Goal: Subscribe to service/newsletter

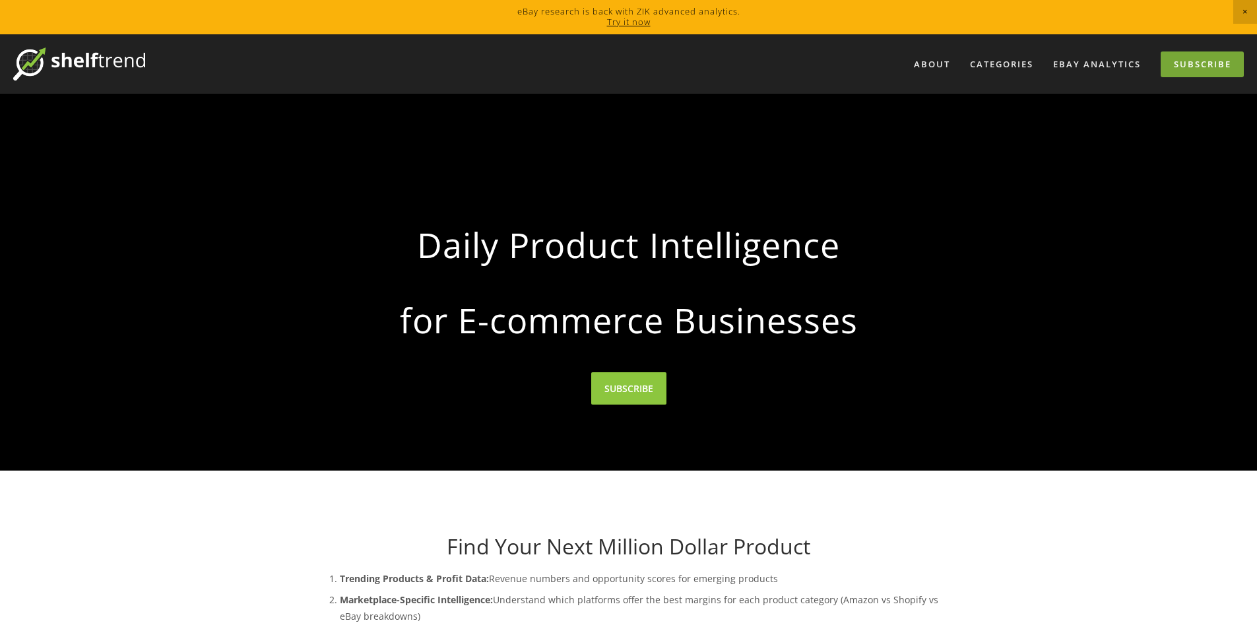
click at [1184, 71] on link "Subscribe" at bounding box center [1201, 64] width 83 height 26
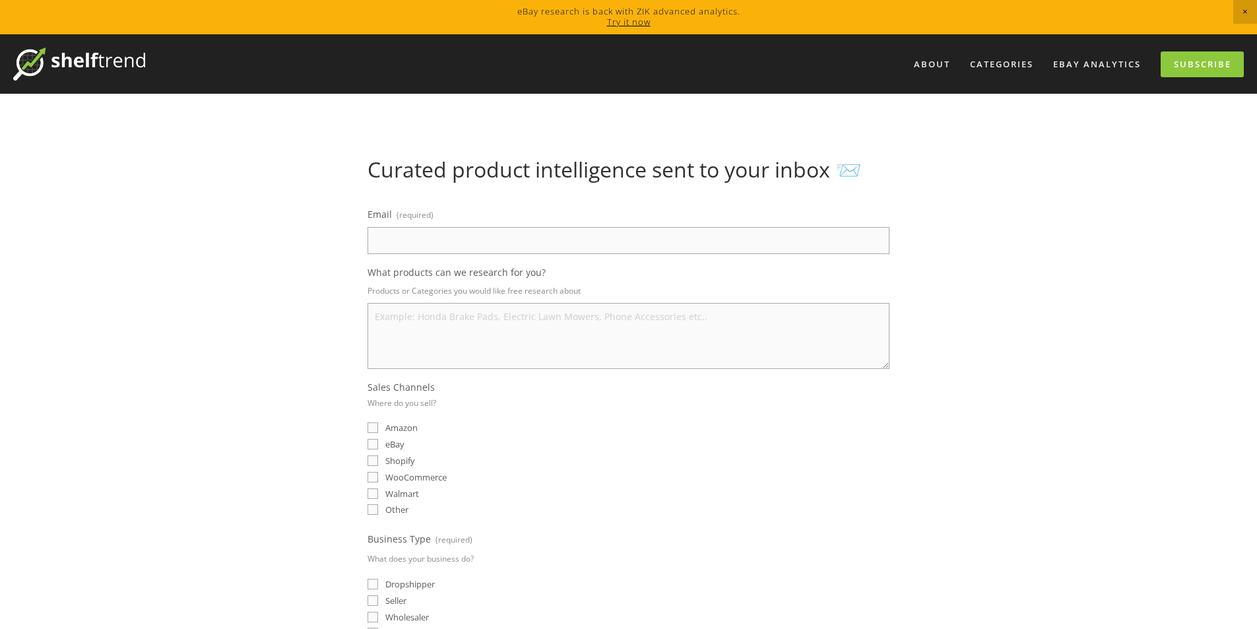
click at [550, 250] on input "Email (required)" at bounding box center [628, 240] width 522 height 27
click at [550, 249] on input "Email (required)" at bounding box center [628, 240] width 522 height 27
paste input "nekastore.global@gmail.com"
type input "nekastore.global@gmail.com"
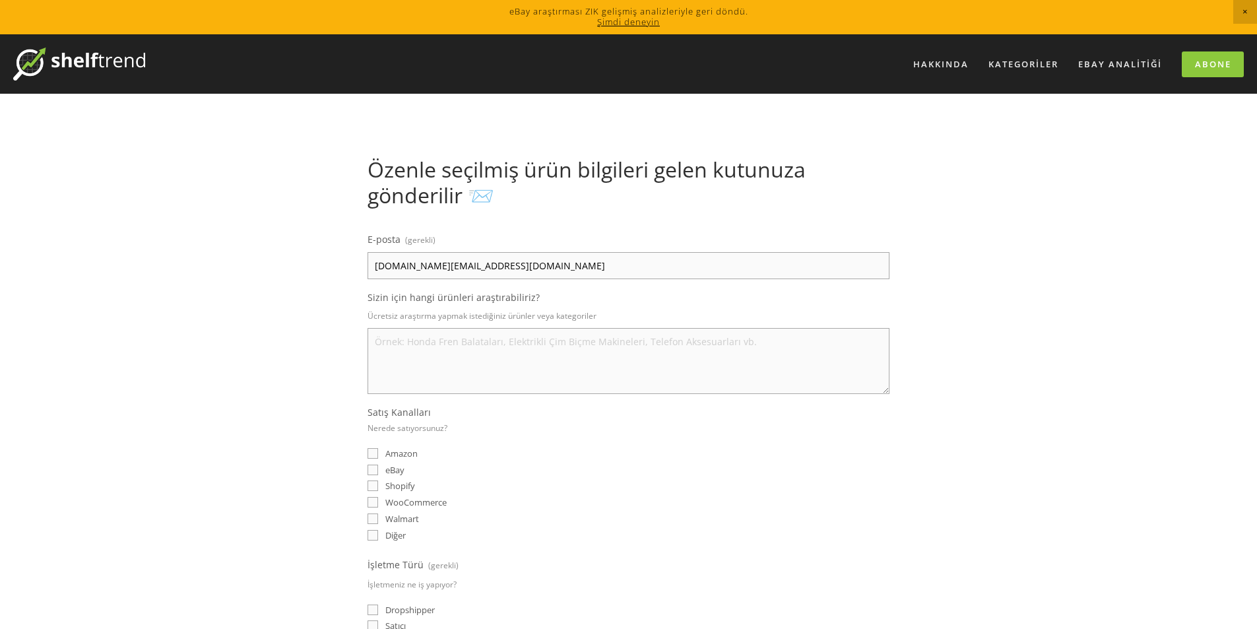
click at [1036, 266] on div "Hakkında Kategoriler Otomobil Parçaları Elektronik Moda Ev ve Bahçe" at bounding box center [628, 607] width 1257 height 1147
click at [433, 322] on p "Ücretsiz araştırma yapmak istediğiniz ürünler veya kategoriler" at bounding box center [628, 315] width 522 height 19
click at [456, 348] on textarea "Sizin için hangi ürünleri araştırabiliriz?" at bounding box center [628, 361] width 522 height 66
type textarea "ev"
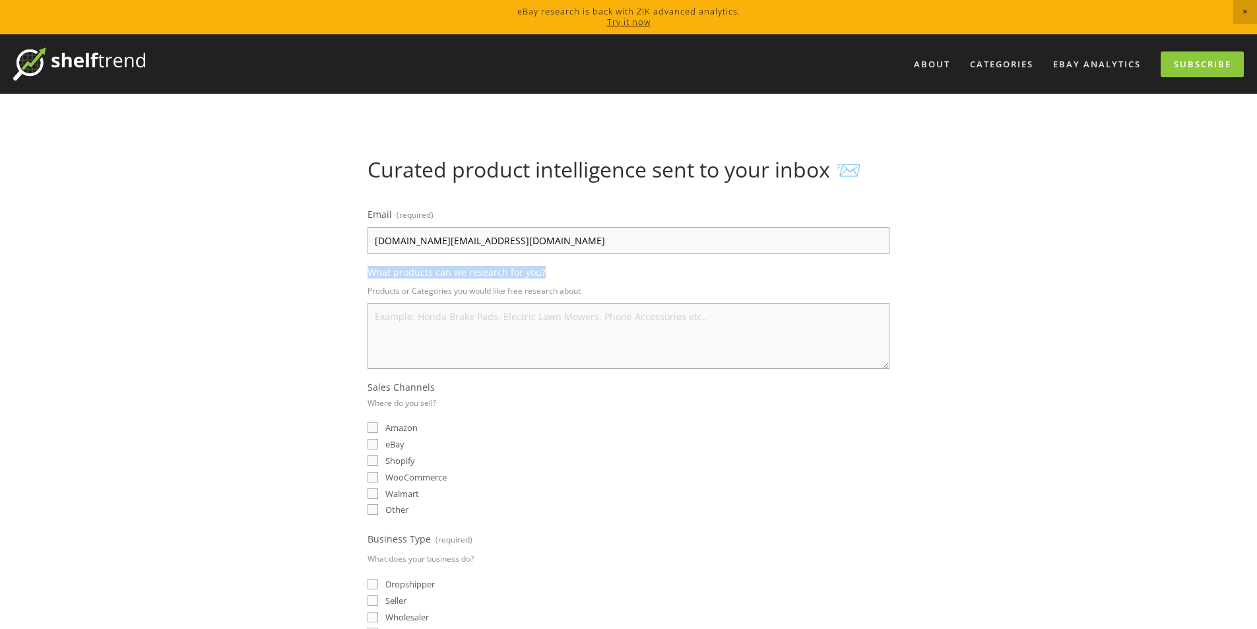
drag, startPoint x: 365, startPoint y: 273, endPoint x: 763, endPoint y: 329, distance: 401.7
click at [763, 329] on div "Email (required) nekastore.global@gmail.com What products can we research for y…" at bounding box center [628, 518] width 544 height 648
copy span "What products can we research for you?"
click at [595, 347] on textarea "What products can we research for you?" at bounding box center [628, 336] width 522 height 66
paste textarea "phone case wireless earbuds power bank smart watch air fryer accessories storag…"
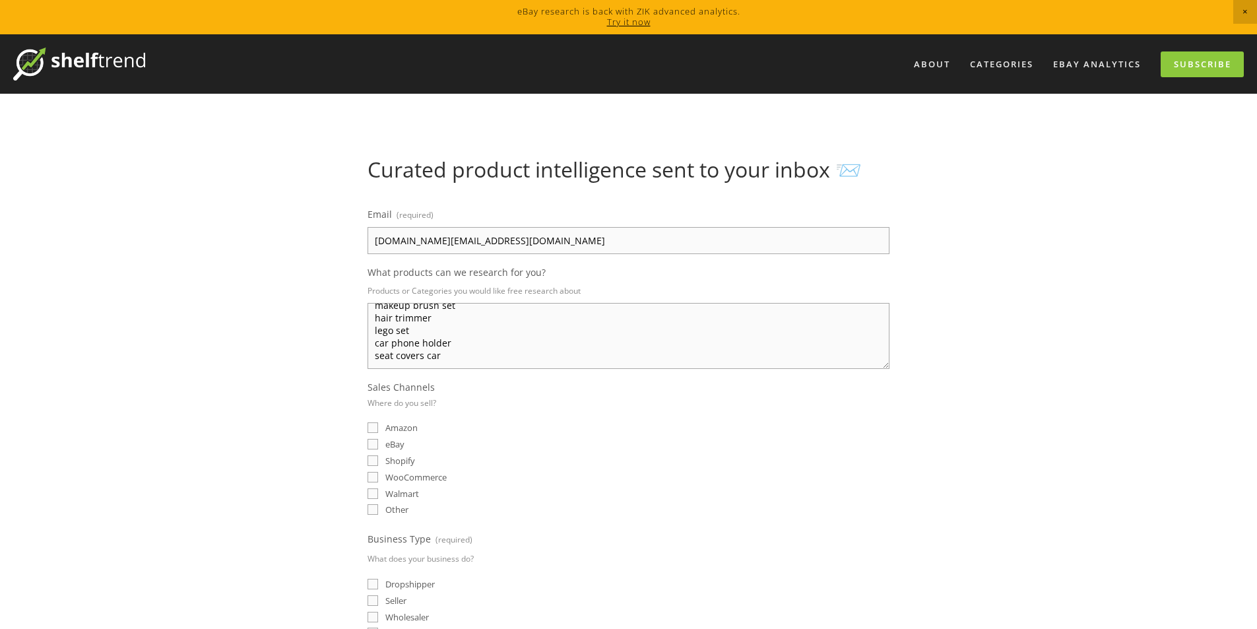
scroll to position [66, 0]
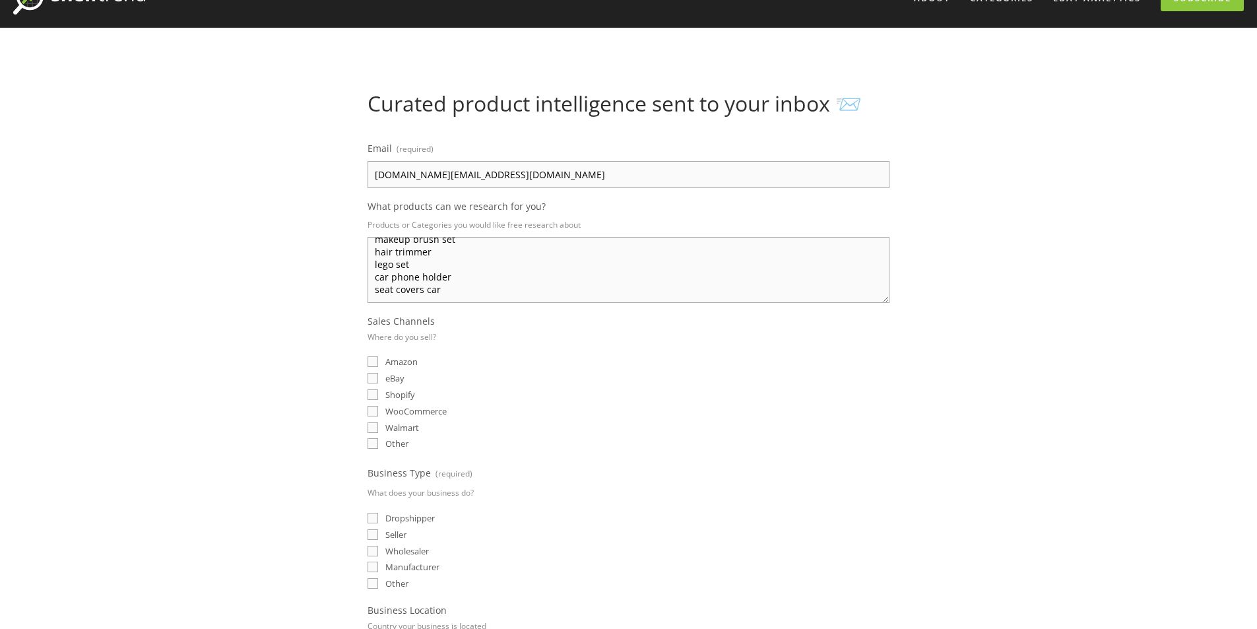
type textarea "phone case wireless earbuds power bank smart watch air fryer accessories storag…"
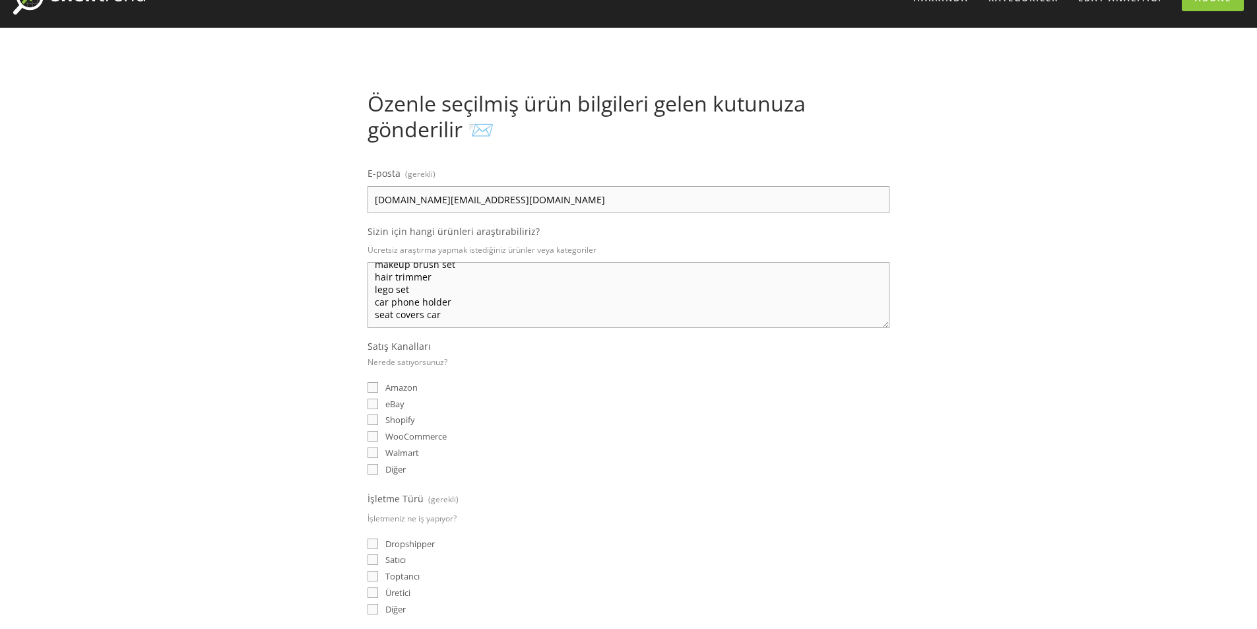
click at [701, 441] on div "WooCommerce" at bounding box center [628, 435] width 522 height 13
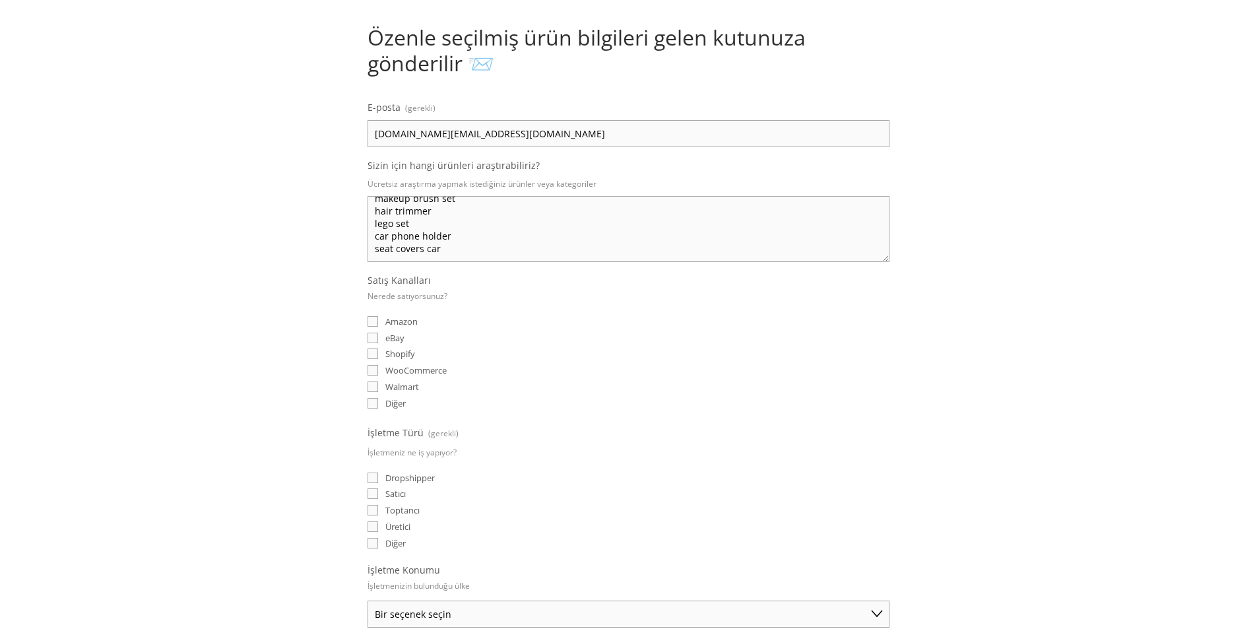
click at [371, 334] on input "eBay" at bounding box center [372, 337] width 11 height 11
checkbox input "true"
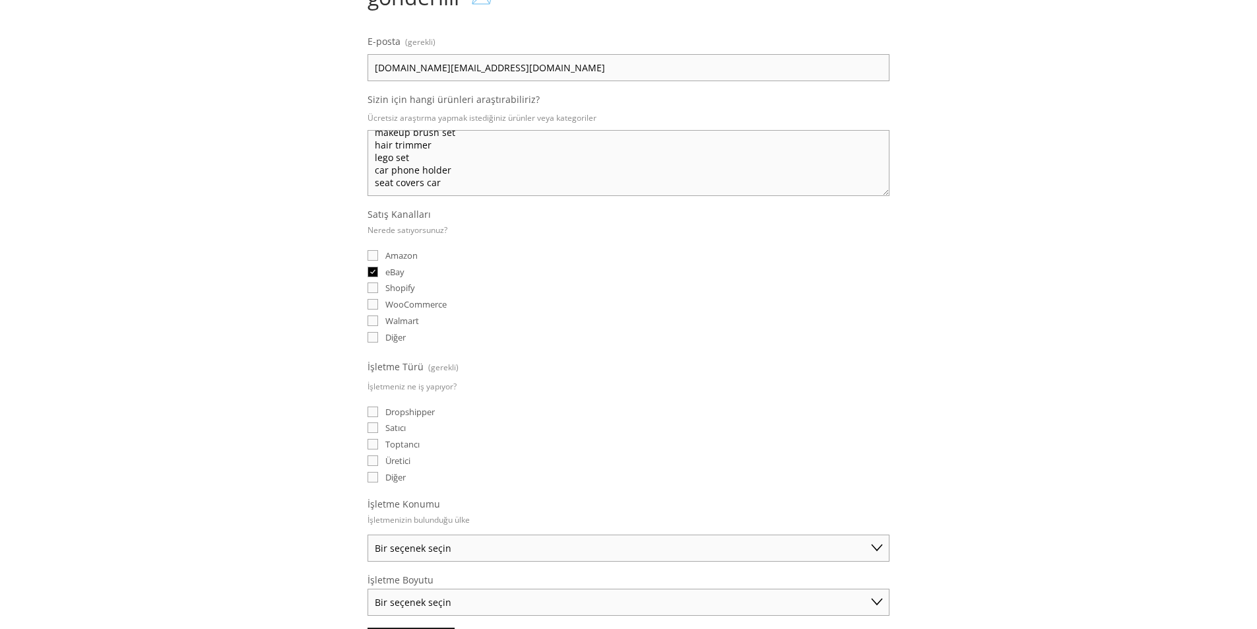
scroll to position [264, 0]
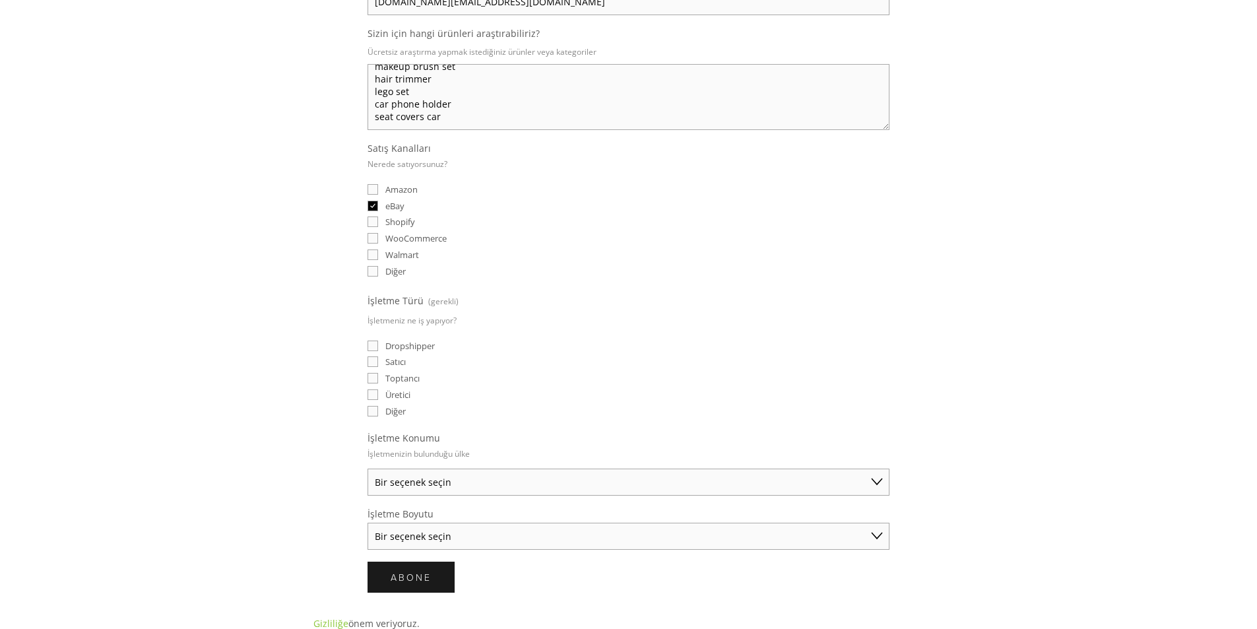
click at [374, 346] on input "Dropshipper" at bounding box center [372, 345] width 11 height 11
checkbox input "true"
click at [485, 485] on select "Bir seçenek seçin Avustralya Amerika Birleşik Devletleri Birleşik Krallık Çin J…" at bounding box center [628, 481] width 522 height 27
select select "Other"
click at [367, 468] on select "Bir seçenek seçin Avustralya Amerika Birleşik Devletleri Birleşik Krallık Çin J…" at bounding box center [628, 481] width 522 height 27
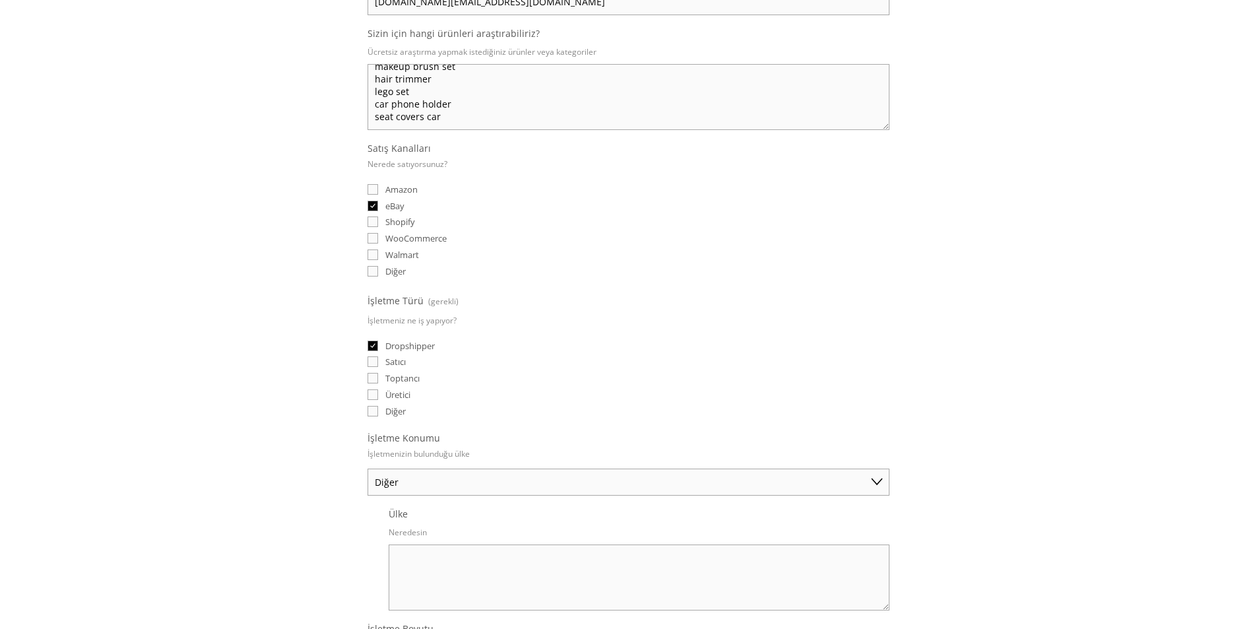
scroll to position [330, 0]
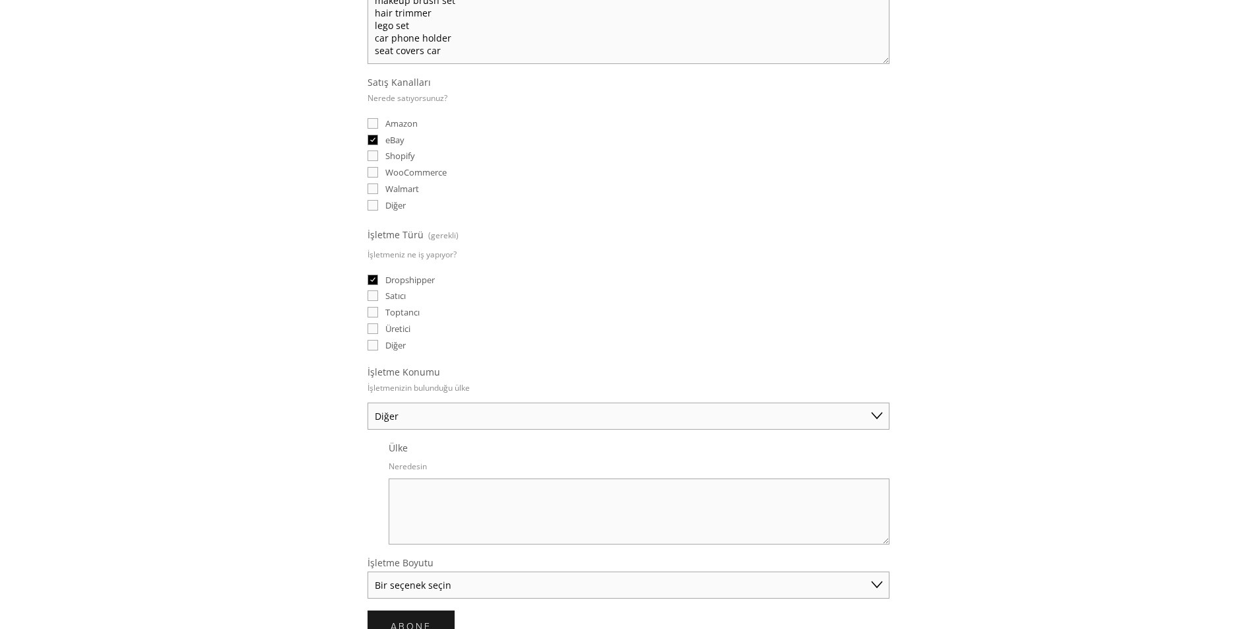
click at [441, 506] on textarea "Ülke" at bounding box center [639, 511] width 501 height 66
type textarea "t"
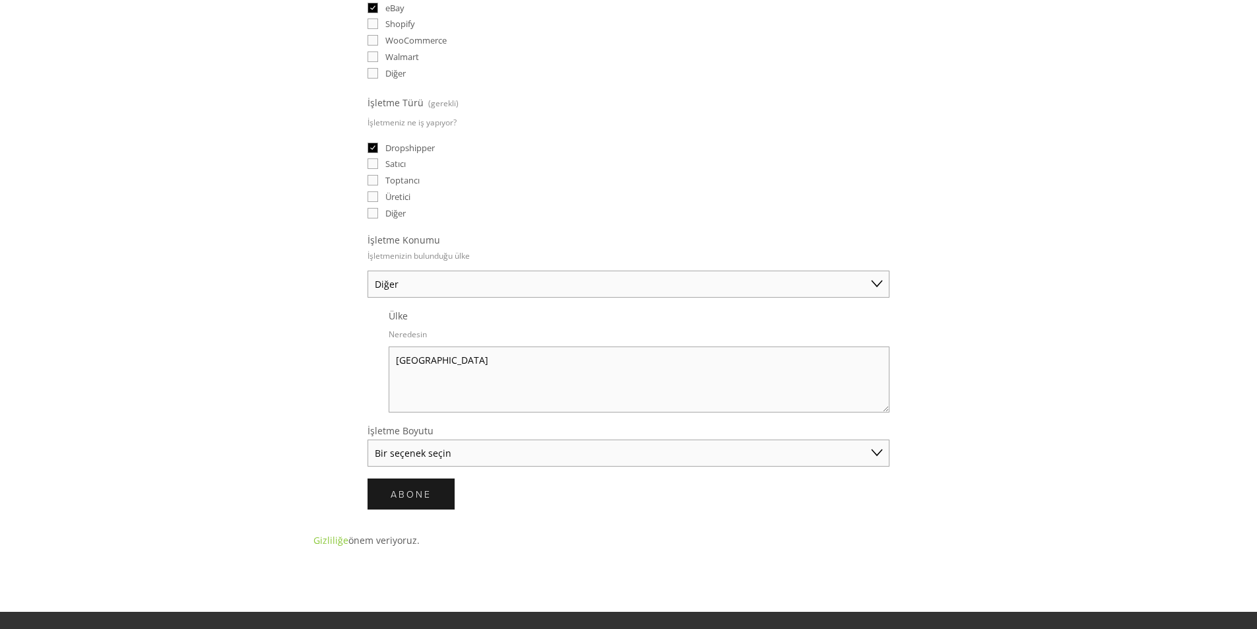
type textarea "Turkey"
click at [416, 445] on select "Bir seçenek seçin Solo Tüccar (yıllık 50.000 doların altında satış) Küçük İşlet…" at bounding box center [628, 452] width 522 height 27
select select "Solo Merchant (under $50K annual sales)"
click at [367, 439] on select "Bir seçenek seçin Solo Tüccar (yıllık 50.000 doların altında satış) Küçük İşlet…" at bounding box center [628, 452] width 522 height 27
click at [420, 495] on font "Abone" at bounding box center [410, 493] width 41 height 13
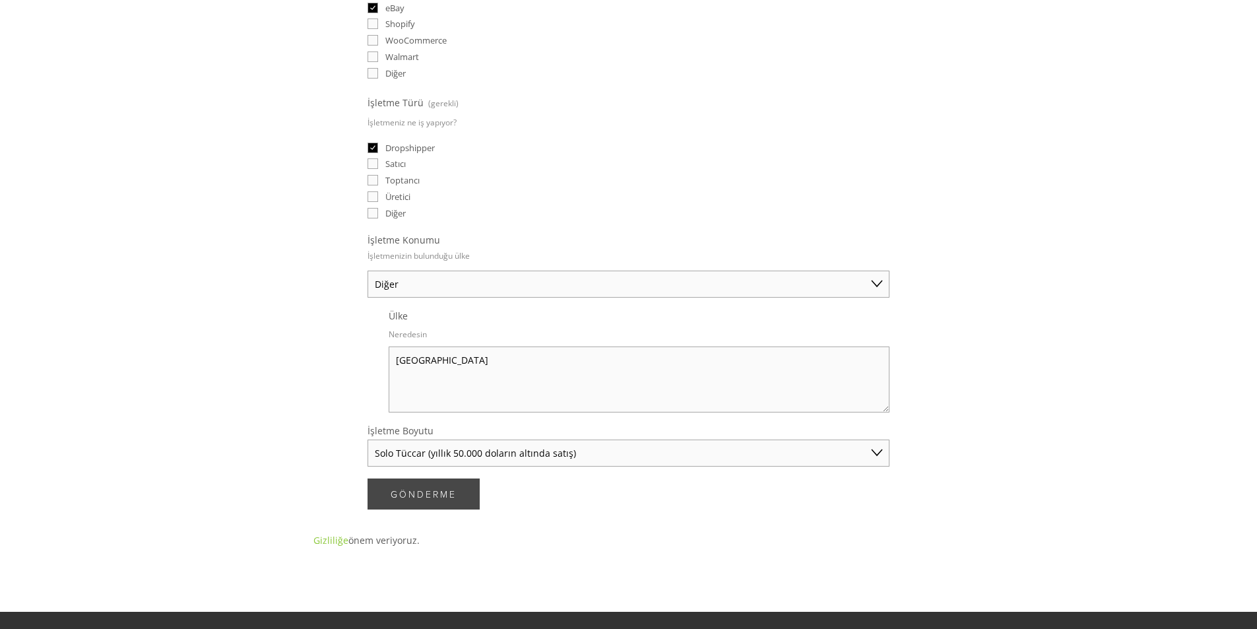
click at [430, 493] on font "Gönderme" at bounding box center [423, 493] width 66 height 13
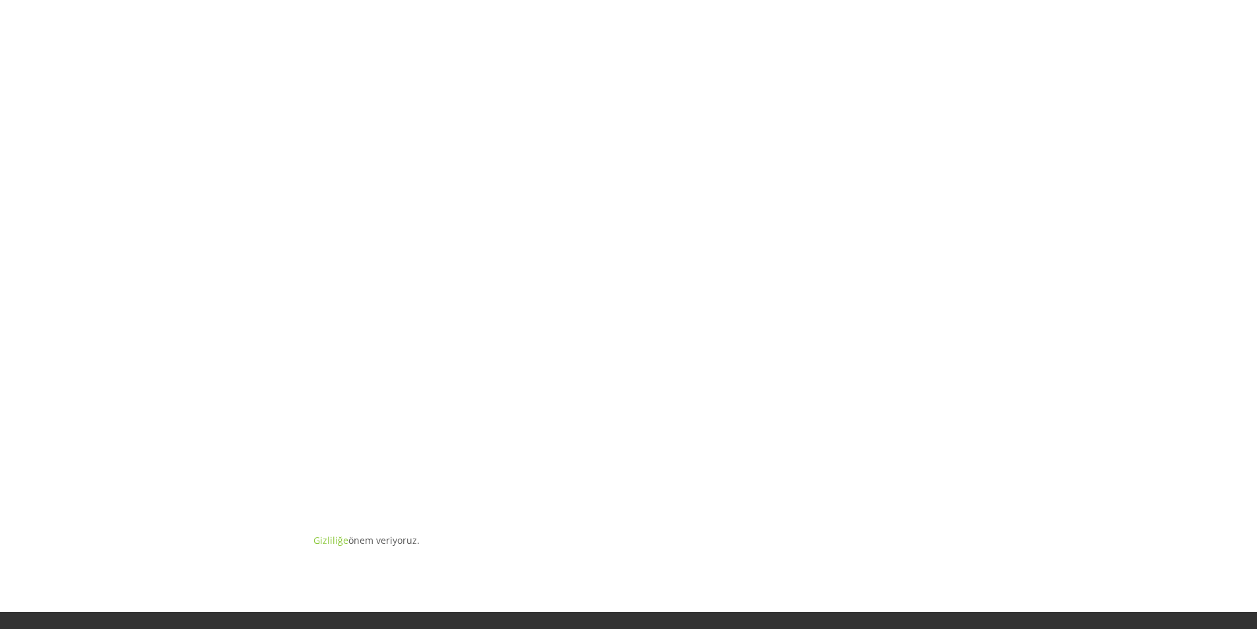
scroll to position [0, 0]
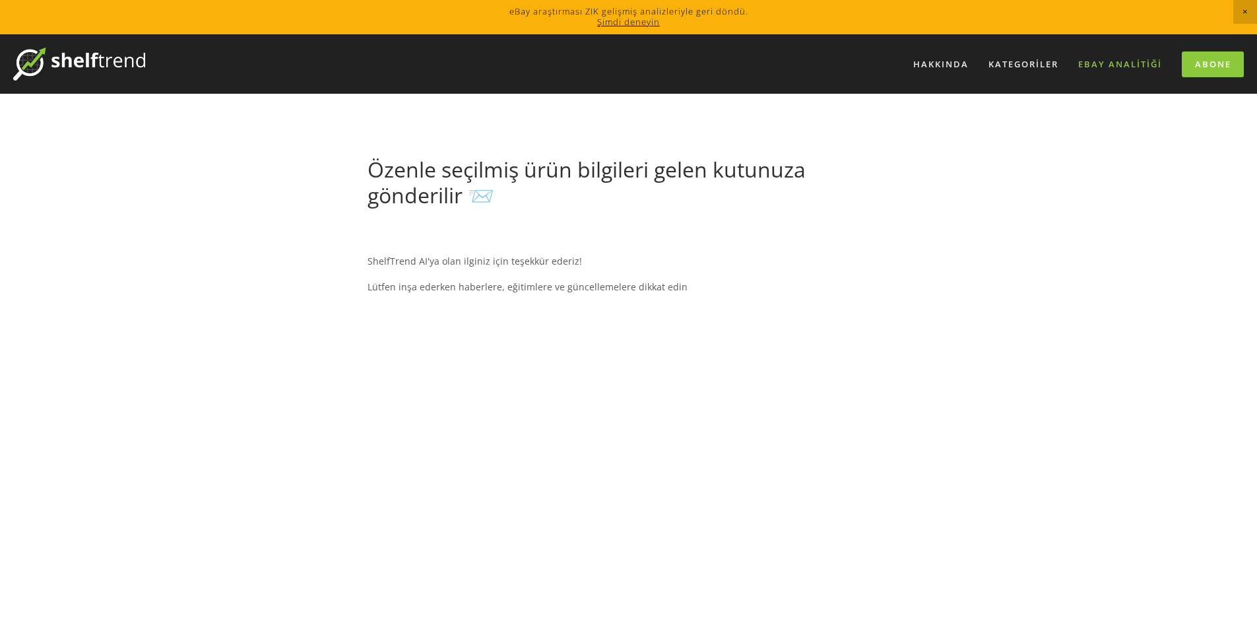
click at [1094, 66] on font "eBay Analitiği" at bounding box center [1120, 64] width 84 height 12
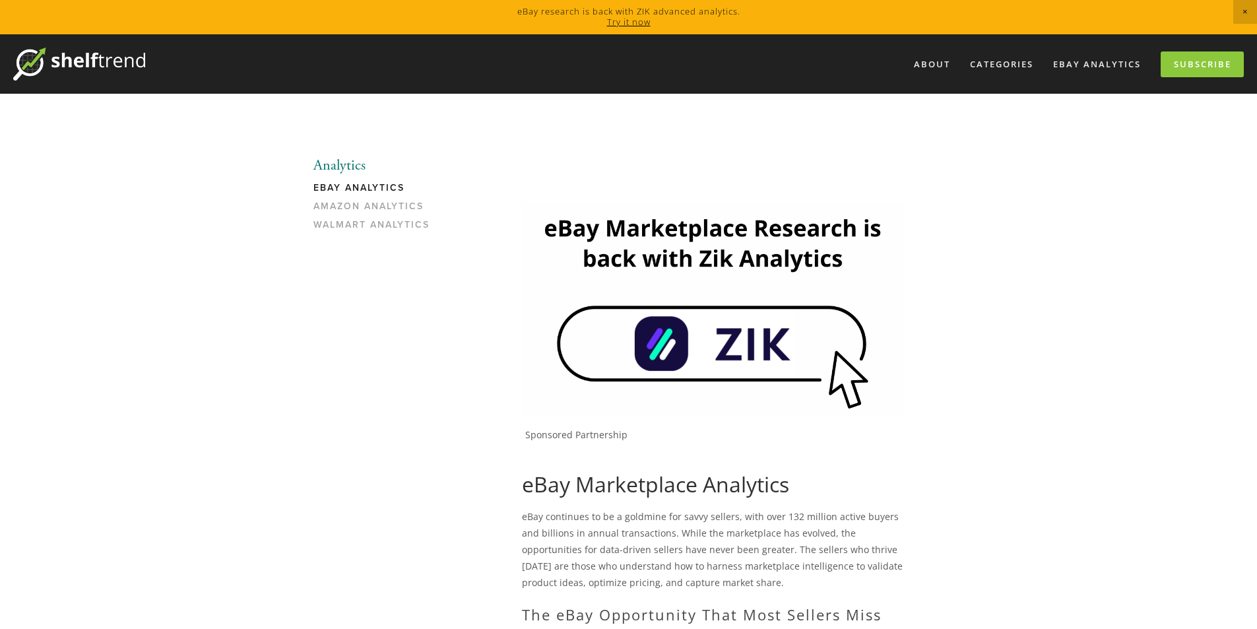
drag, startPoint x: 454, startPoint y: 417, endPoint x: 685, endPoint y: 57, distance: 428.2
drag, startPoint x: 579, startPoint y: 13, endPoint x: 477, endPoint y: 142, distance: 165.3
click at [645, 19] on font "Şimdi deneyin" at bounding box center [628, 22] width 63 height 12
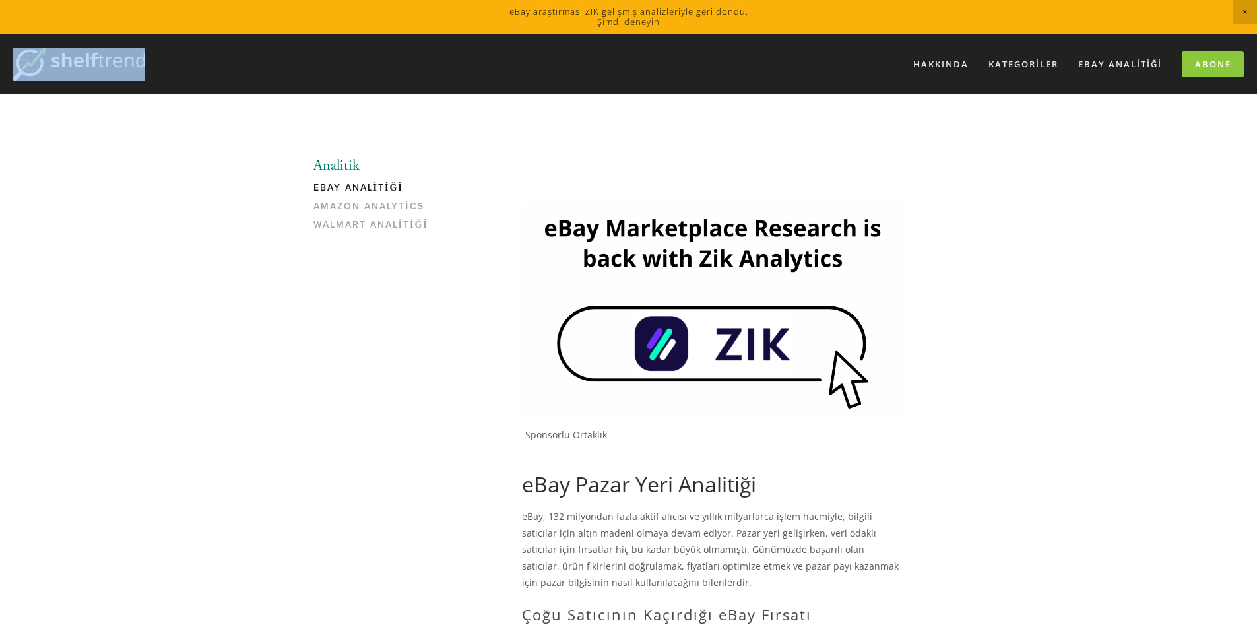
drag, startPoint x: 161, startPoint y: 57, endPoint x: 59, endPoint y: 59, distance: 102.3
click at [59, 59] on div "Hakkında Kategoriler Otomobil Parçaları Elektronik Moda Ev ve Bahçe" at bounding box center [628, 63] width 1230 height 59
